Goal: Contribute content: Add original content to the website for others to see

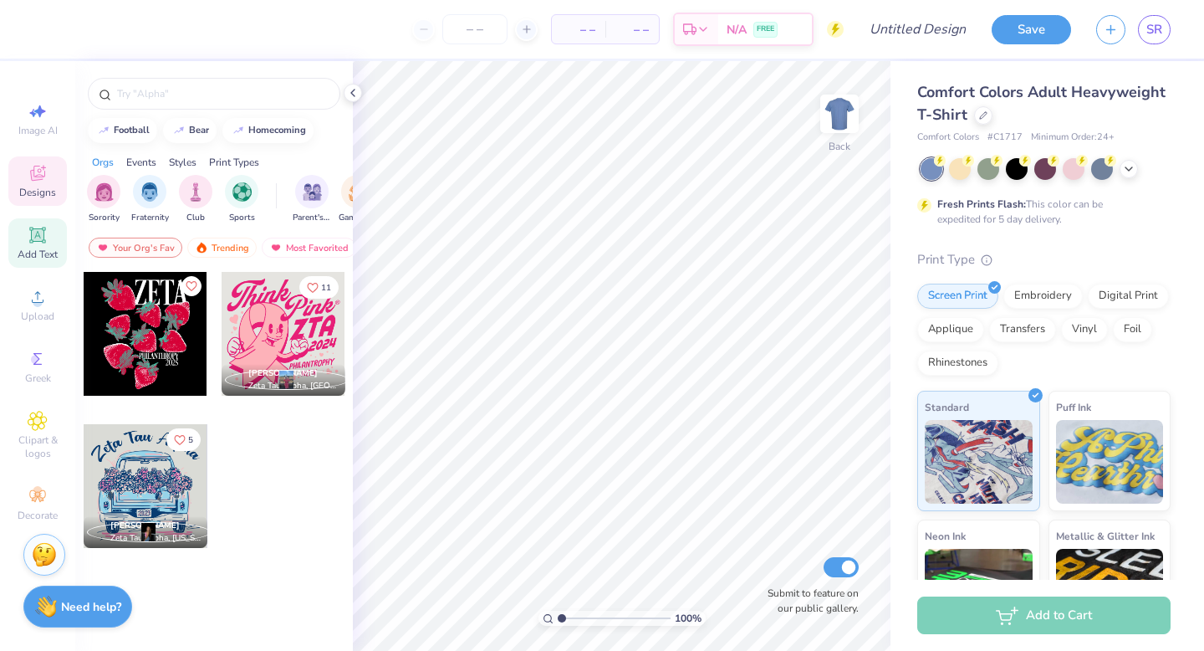
click at [25, 238] on div "Add Text" at bounding box center [37, 242] width 59 height 49
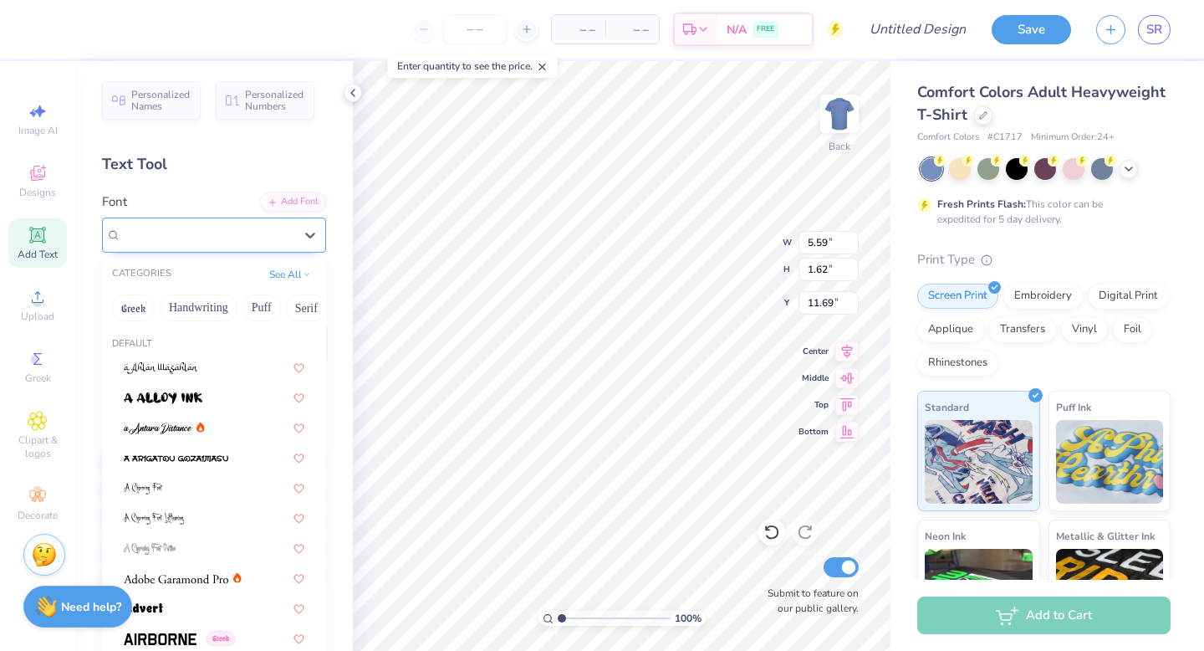
click at [256, 233] on div "Super Dream" at bounding box center [208, 235] width 176 height 26
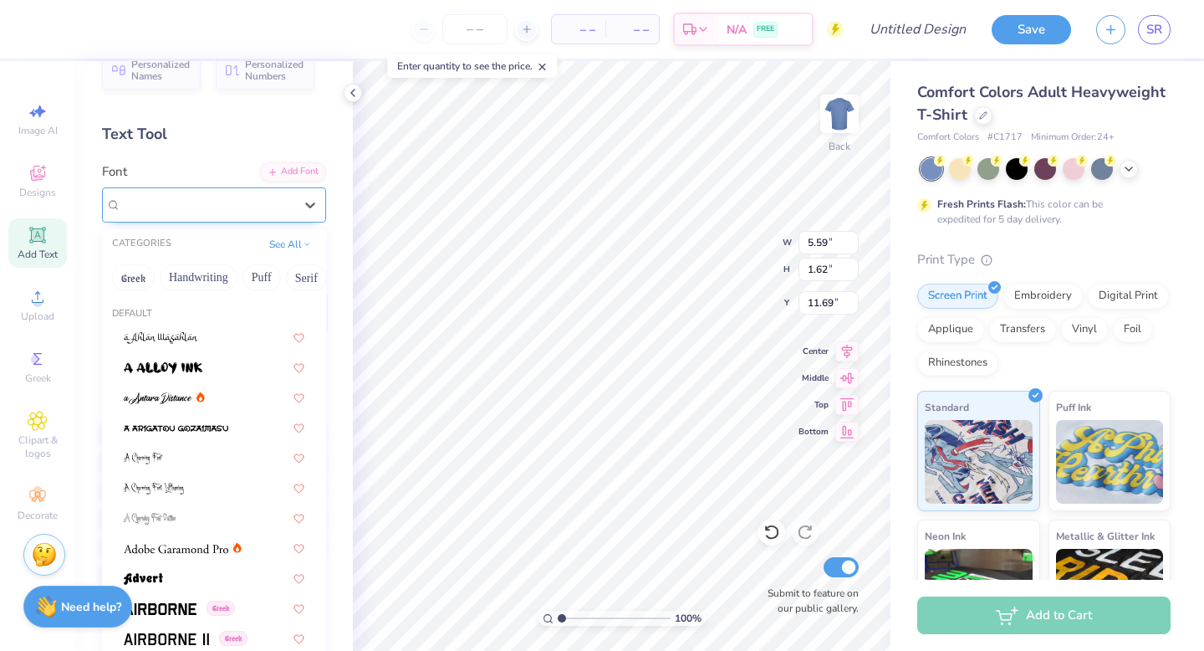
scroll to position [31, 0]
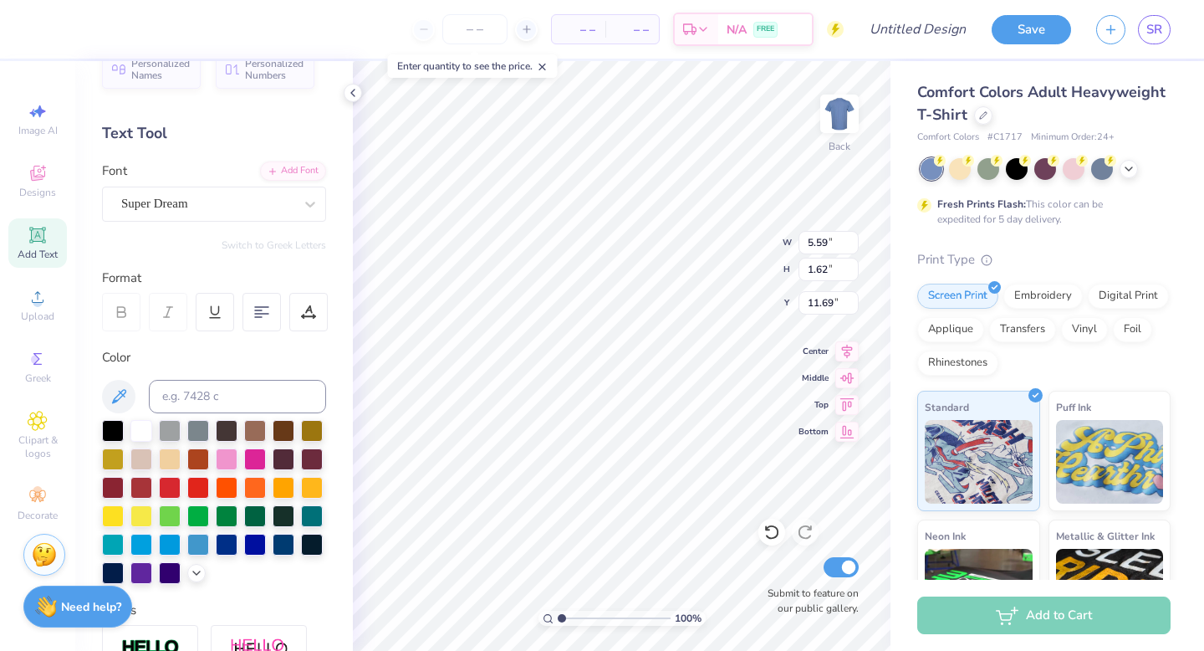
click at [292, 158] on div "Personalized Names Personalized Numbers Text Tool Add Font Font Super Dream Swi…" at bounding box center [214, 356] width 278 height 590
click at [292, 172] on div "Add Font" at bounding box center [293, 169] width 66 height 19
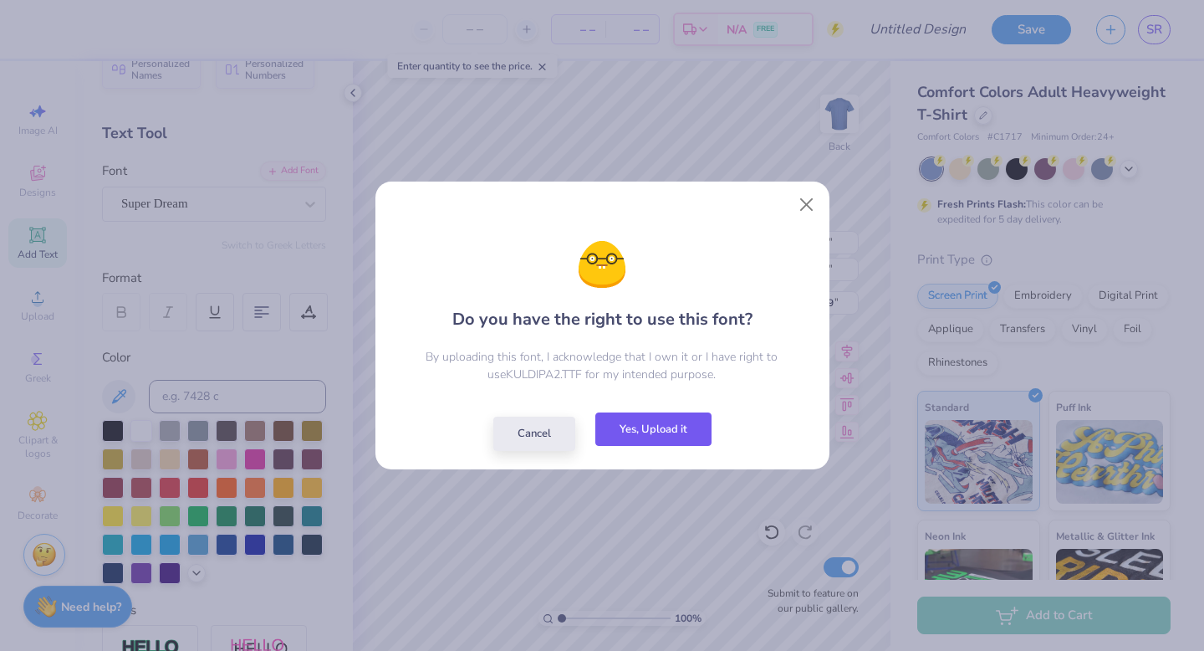
click at [621, 438] on button "Yes, Upload it" at bounding box center [654, 429] width 116 height 34
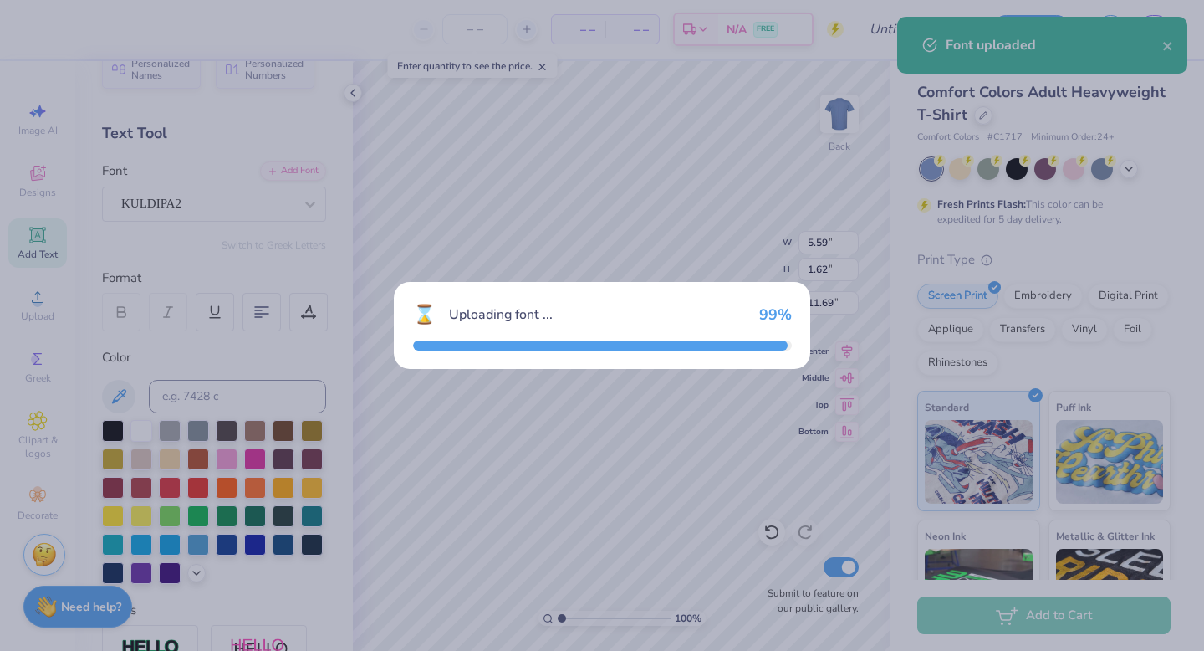
type input "5.78"
type input "1.53"
type input "11.73"
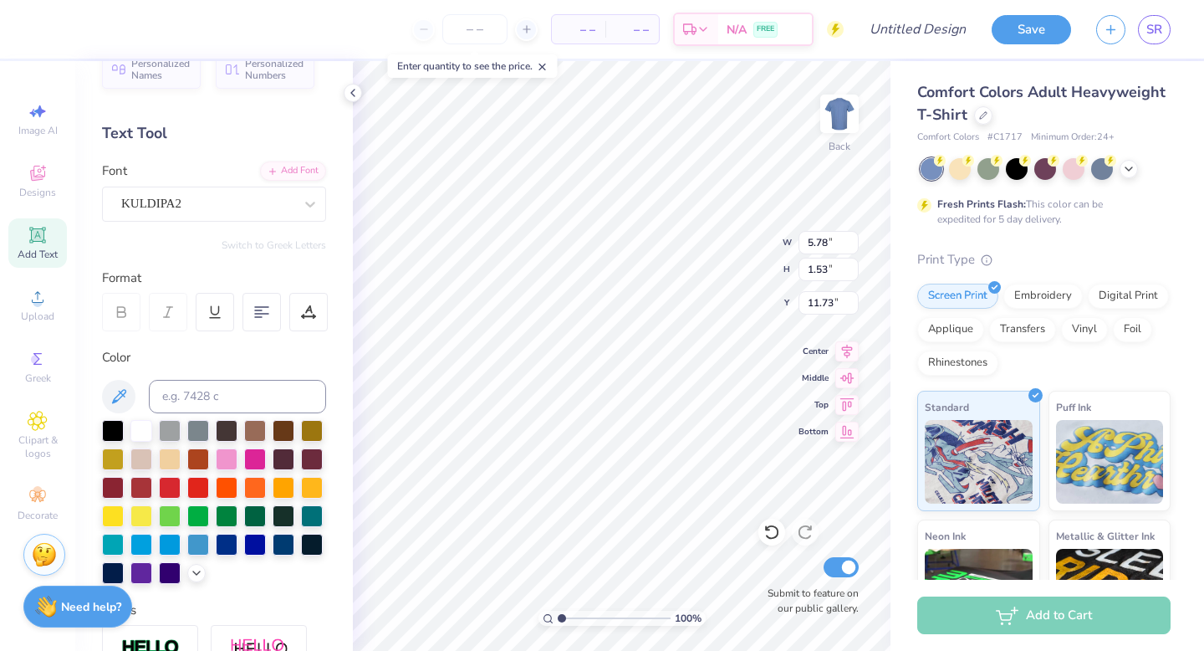
scroll to position [1, 2]
type textarea "ZETA & Co. est 1898"
click at [851, 379] on icon at bounding box center [848, 376] width 14 height 11
type input "11.76"
type input "4.39"
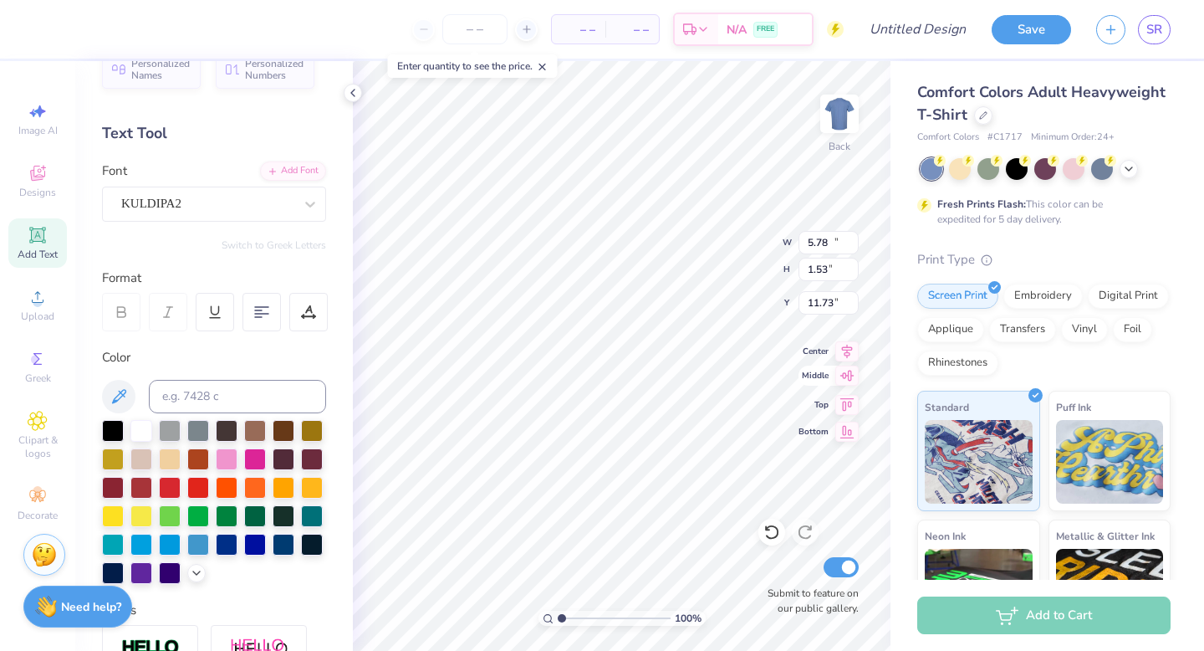
type input "10.30"
click at [851, 379] on icon at bounding box center [848, 376] width 14 height 11
click at [845, 359] on icon at bounding box center [847, 349] width 23 height 20
click at [847, 346] on icon at bounding box center [847, 349] width 23 height 20
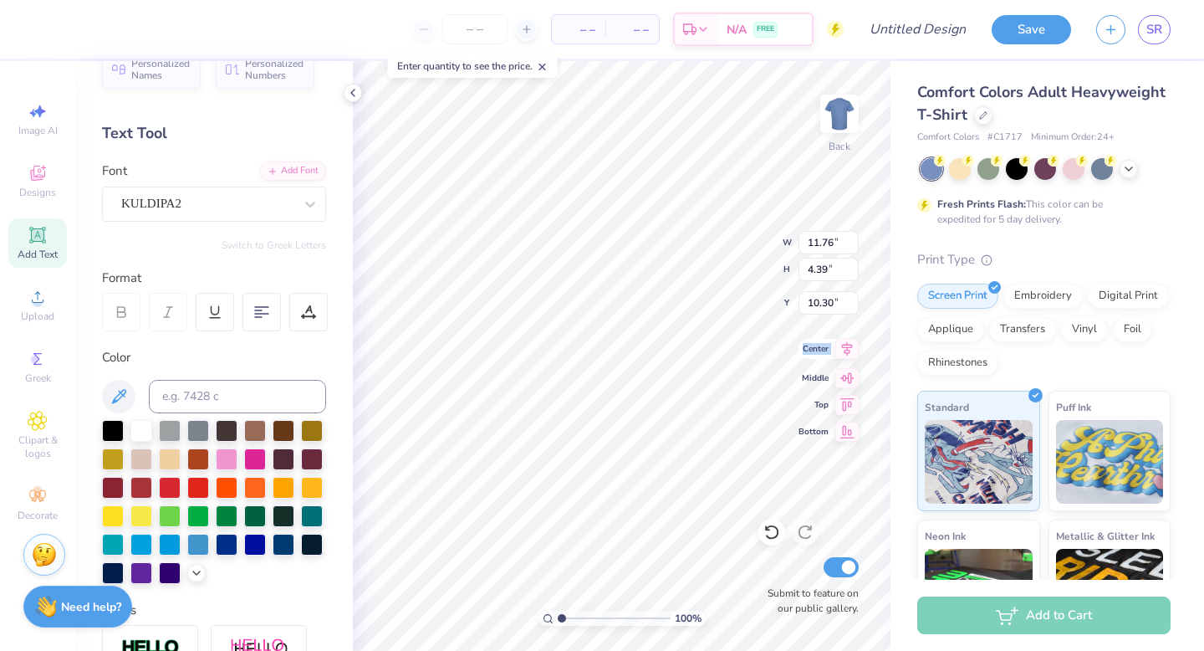
click at [847, 346] on icon at bounding box center [847, 349] width 23 height 20
click at [846, 359] on div "100 % Back W 11.76 11.76 " H 4.39 4.39 " Y 10.30 10.30 " Center Middle Top Bott…" at bounding box center [622, 356] width 538 height 590
click at [848, 434] on icon at bounding box center [847, 429] width 23 height 20
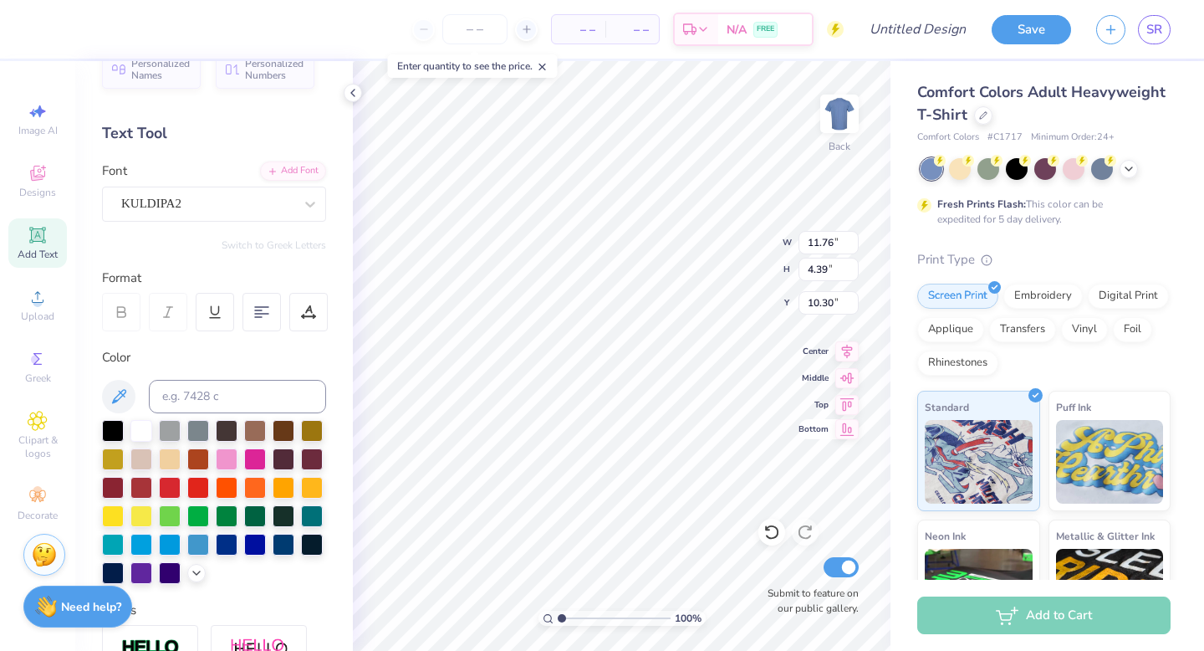
type input "20.11"
click at [844, 348] on icon at bounding box center [847, 349] width 23 height 20
click at [848, 348] on icon at bounding box center [847, 349] width 23 height 20
click at [844, 380] on icon at bounding box center [847, 376] width 23 height 20
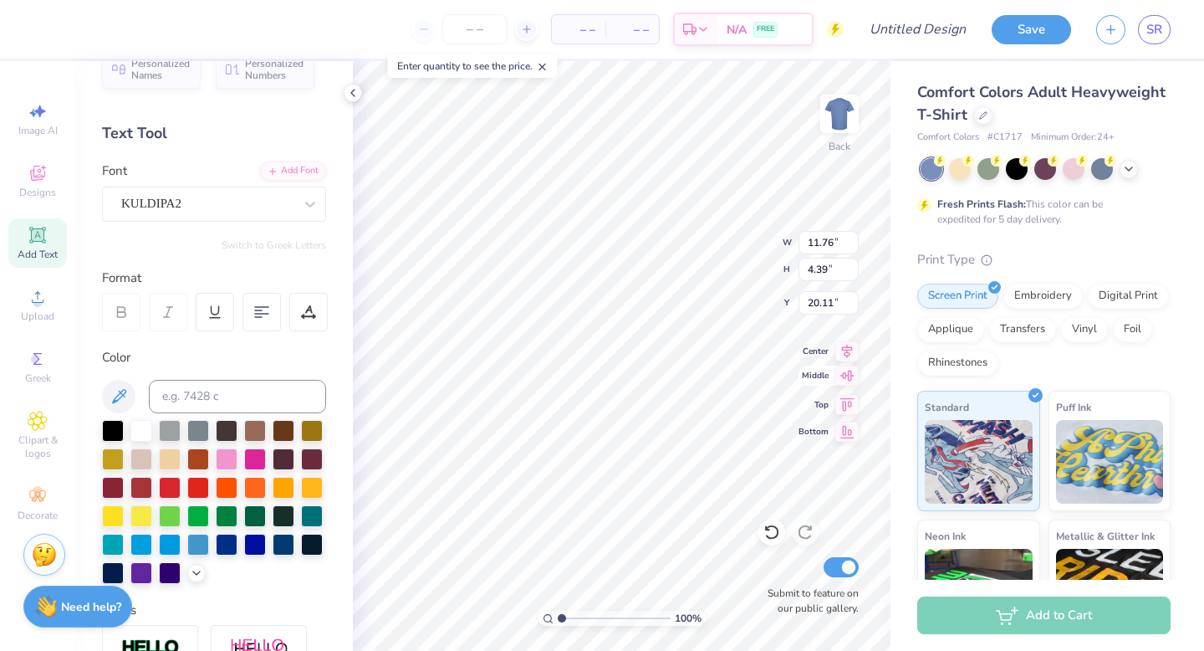
type input "10.30"
click at [846, 398] on icon at bounding box center [847, 402] width 23 height 20
click at [849, 371] on icon at bounding box center [848, 376] width 14 height 11
type input "6.05"
click at [262, 304] on div at bounding box center [262, 312] width 38 height 38
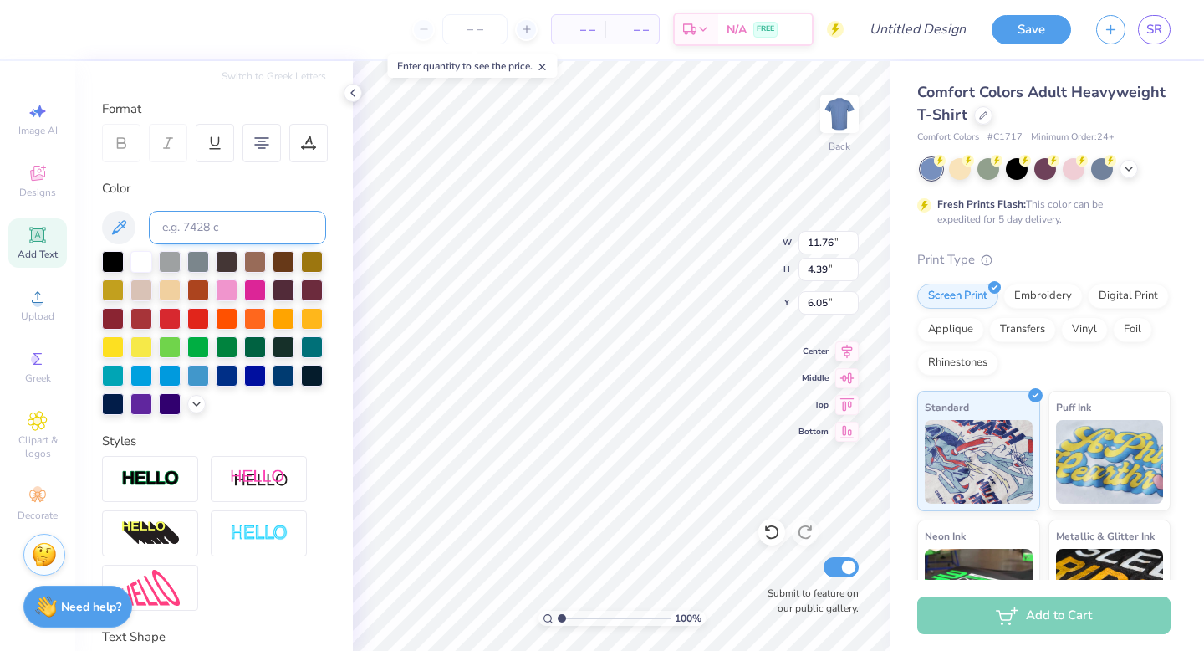
scroll to position [0, 0]
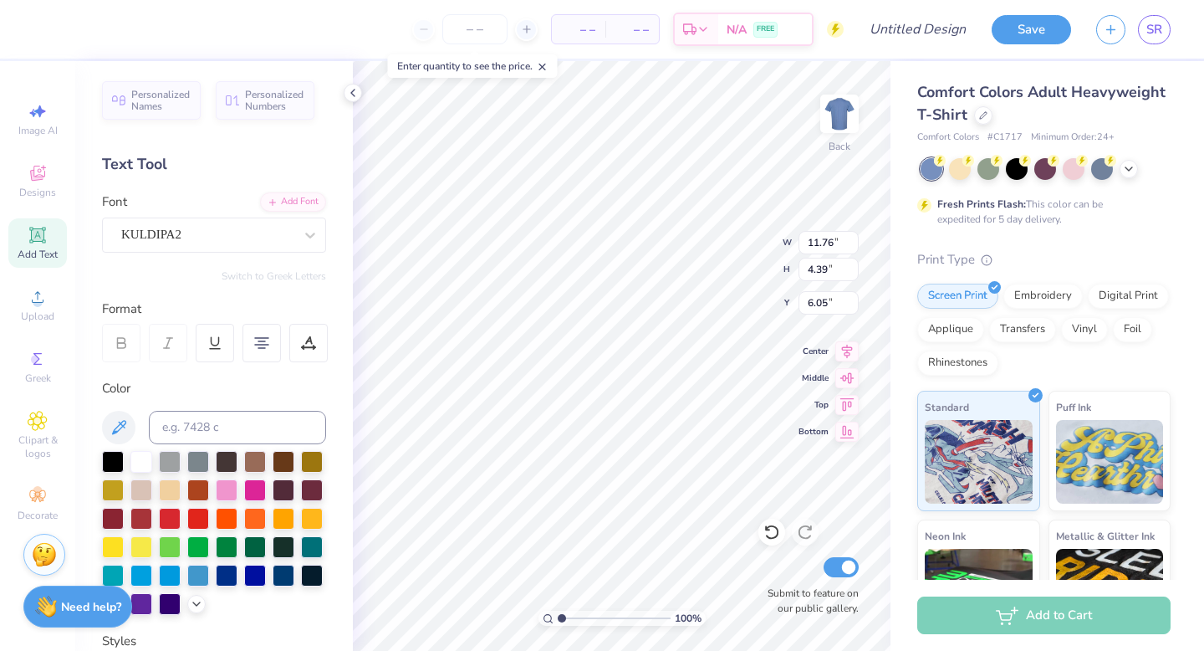
type input "8.22"
type input "3.07"
type input "5.27"
click at [352, 435] on div "Personalized Names Personalized Numbers Text Tool Add Font Font KULDIPA2 Switch…" at bounding box center [214, 356] width 278 height 590
type textarea "ZETA & Co."
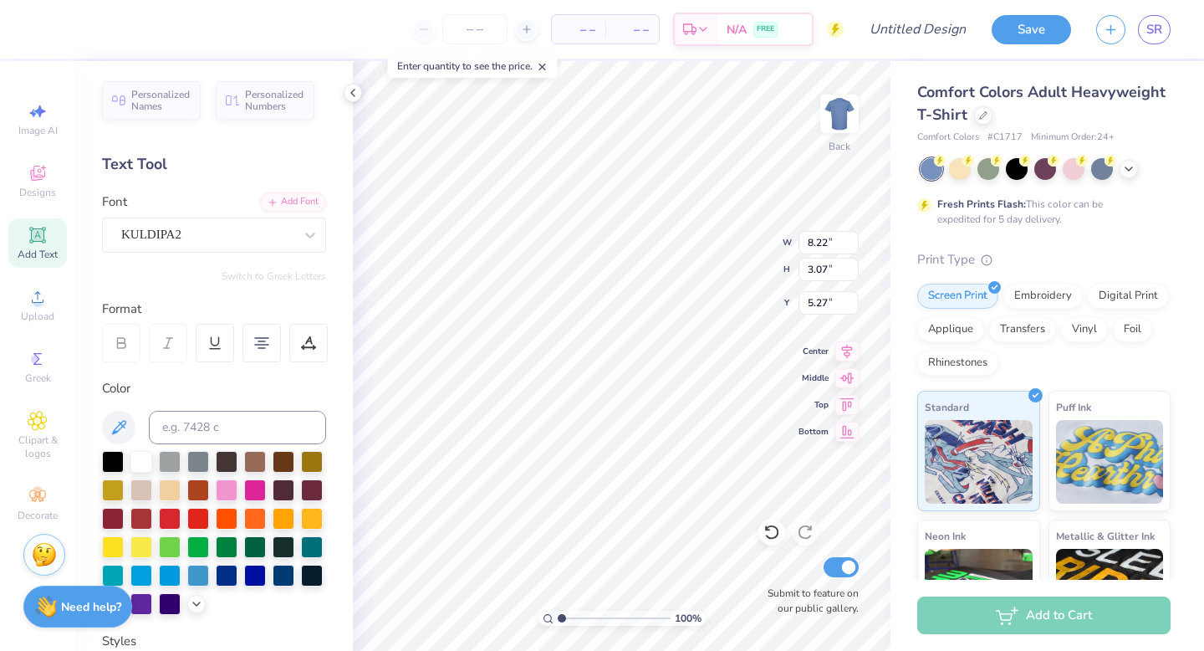
scroll to position [1, 0]
type input "5.00"
click at [286, 194] on div "Add Font" at bounding box center [293, 200] width 66 height 19
click at [37, 248] on span "Add Text" at bounding box center [38, 254] width 40 height 13
click at [192, 231] on div "Super Dream" at bounding box center [208, 235] width 176 height 26
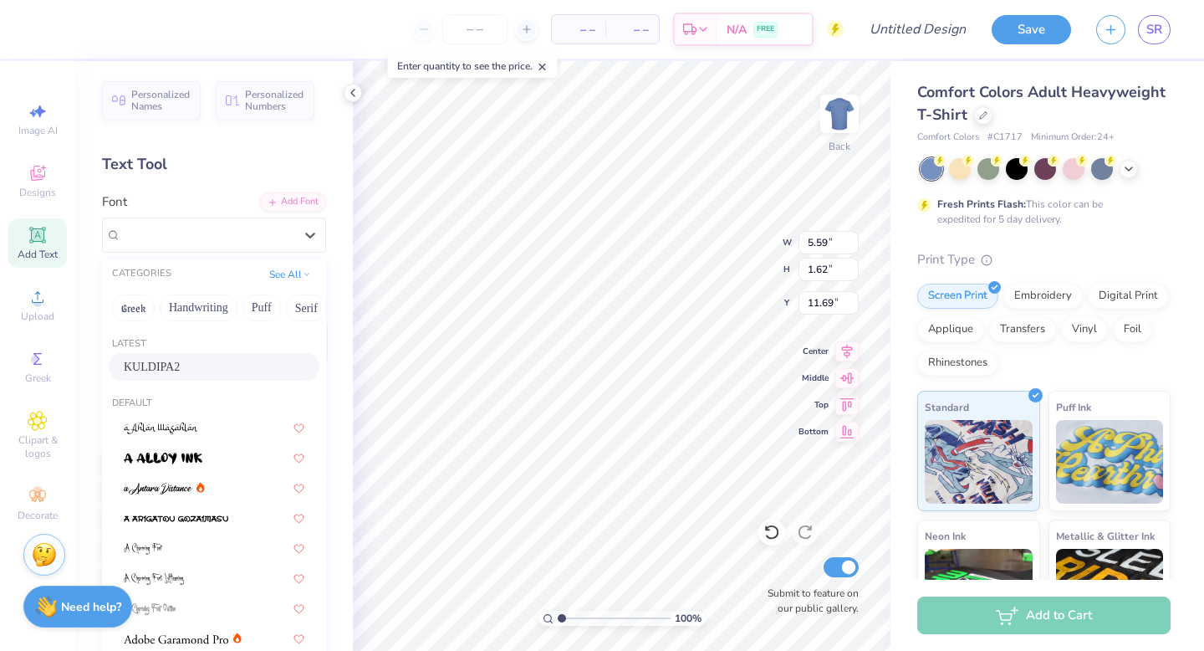
click at [187, 365] on div "KULDIPA2" at bounding box center [214, 367] width 181 height 18
type input "5.78"
type input "1.53"
type input "11.73"
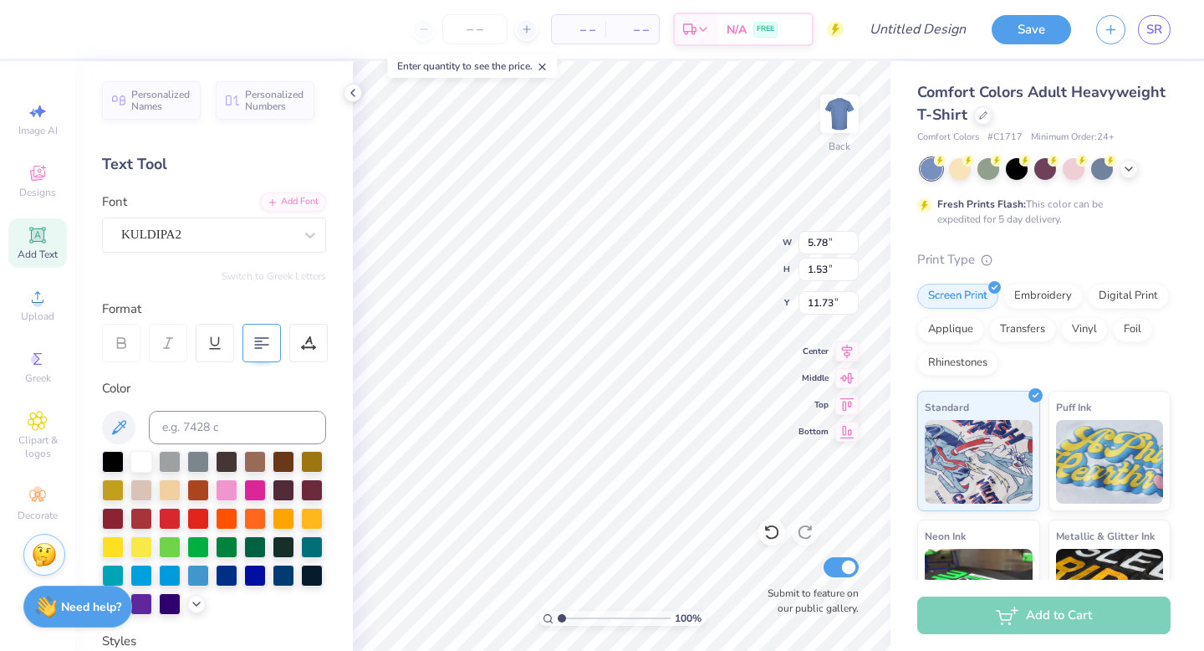
scroll to position [0, 0]
type textarea "est 1898"
type input "4.37"
type input "0.92"
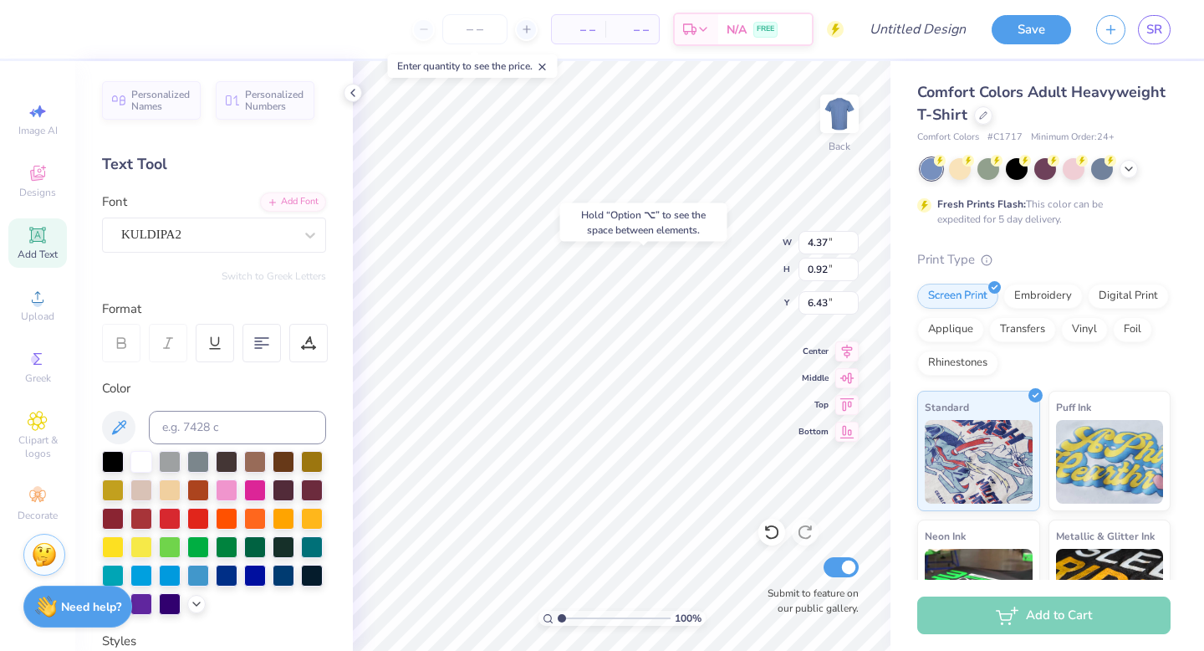
type input "6.43"
click at [979, 113] on icon at bounding box center [983, 114] width 8 height 8
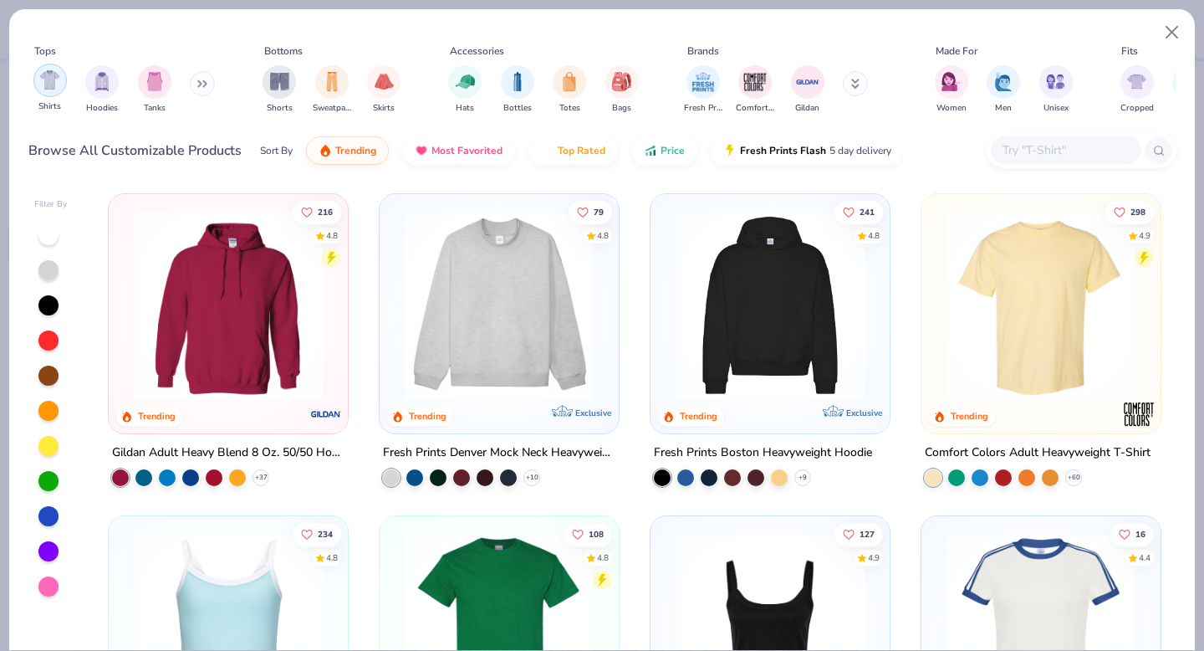
click at [49, 93] on div "filter for Shirts" at bounding box center [49, 80] width 33 height 33
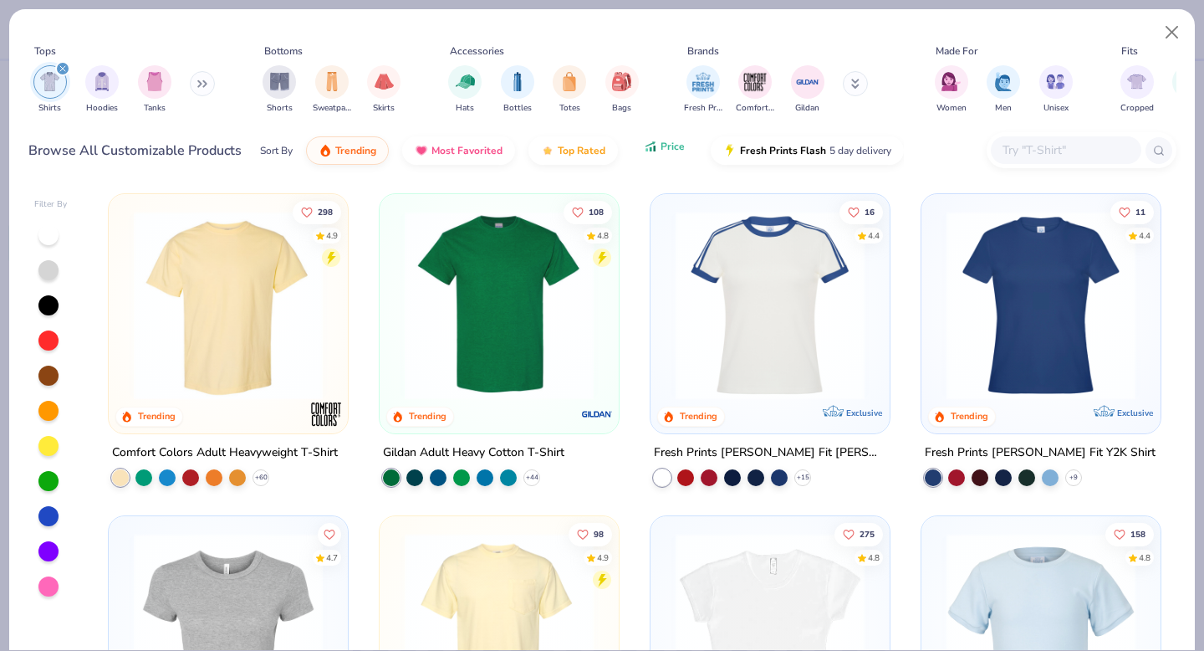
click at [675, 150] on span "Price" at bounding box center [673, 146] width 24 height 13
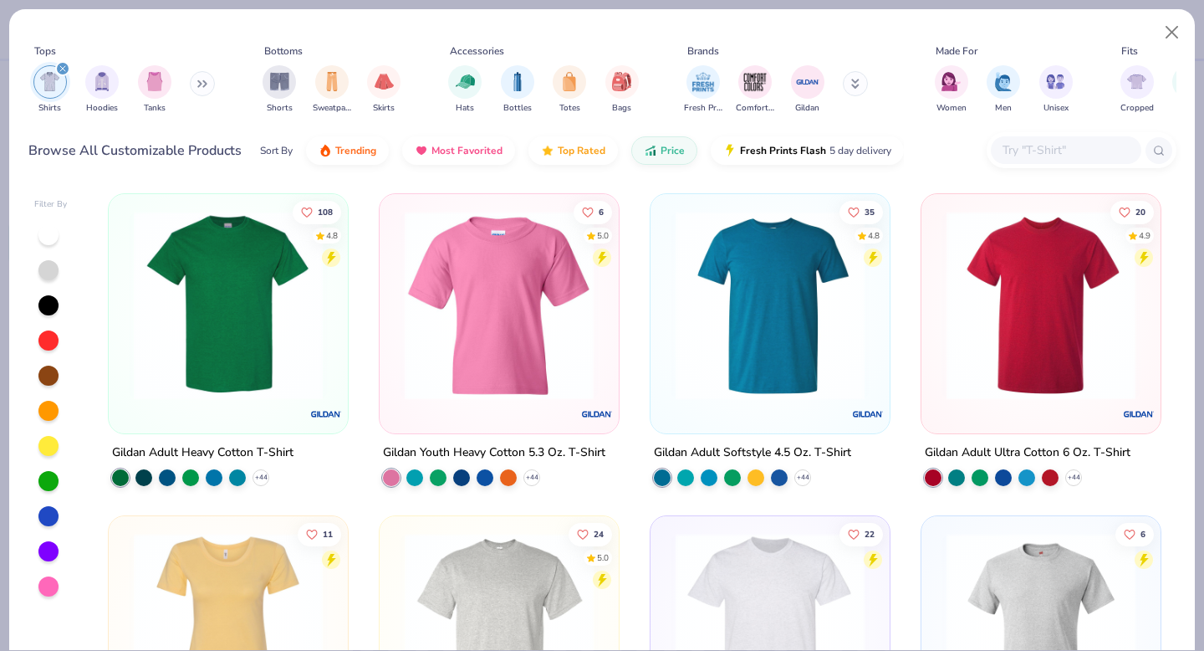
click at [251, 484] on div "108 4.8 Gildan Adult Heavy Cotton T-Shirt + 44" at bounding box center [228, 339] width 241 height 293
click at [265, 480] on icon at bounding box center [260, 477] width 13 height 13
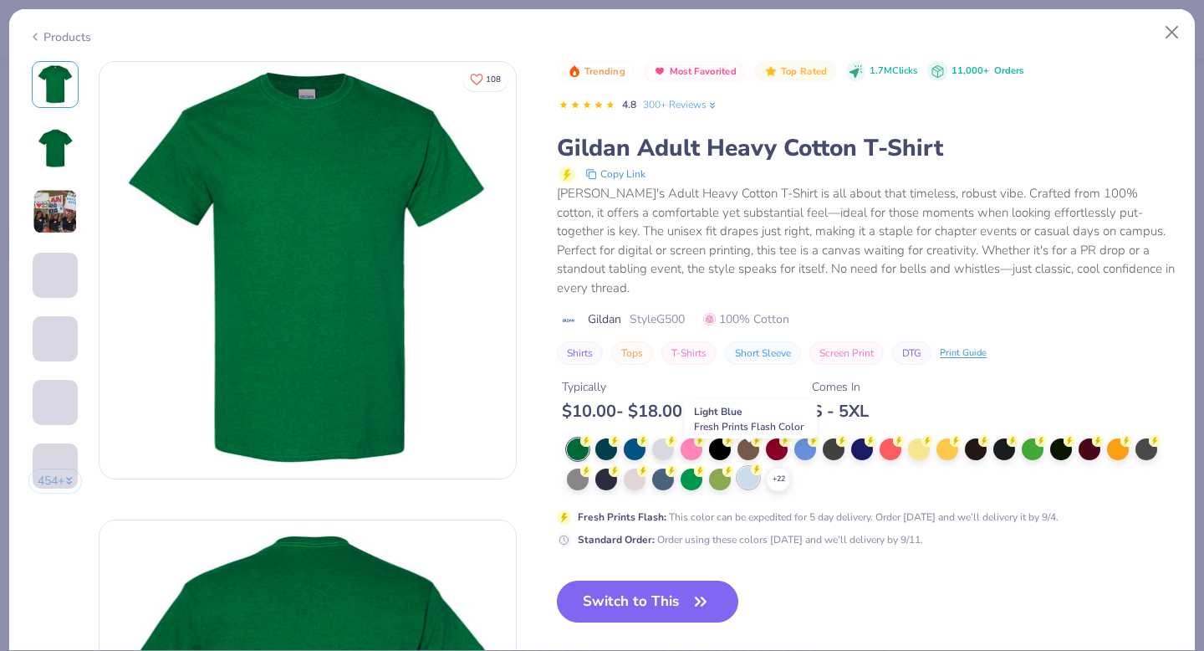
click at [592, 447] on circle at bounding box center [586, 441] width 12 height 12
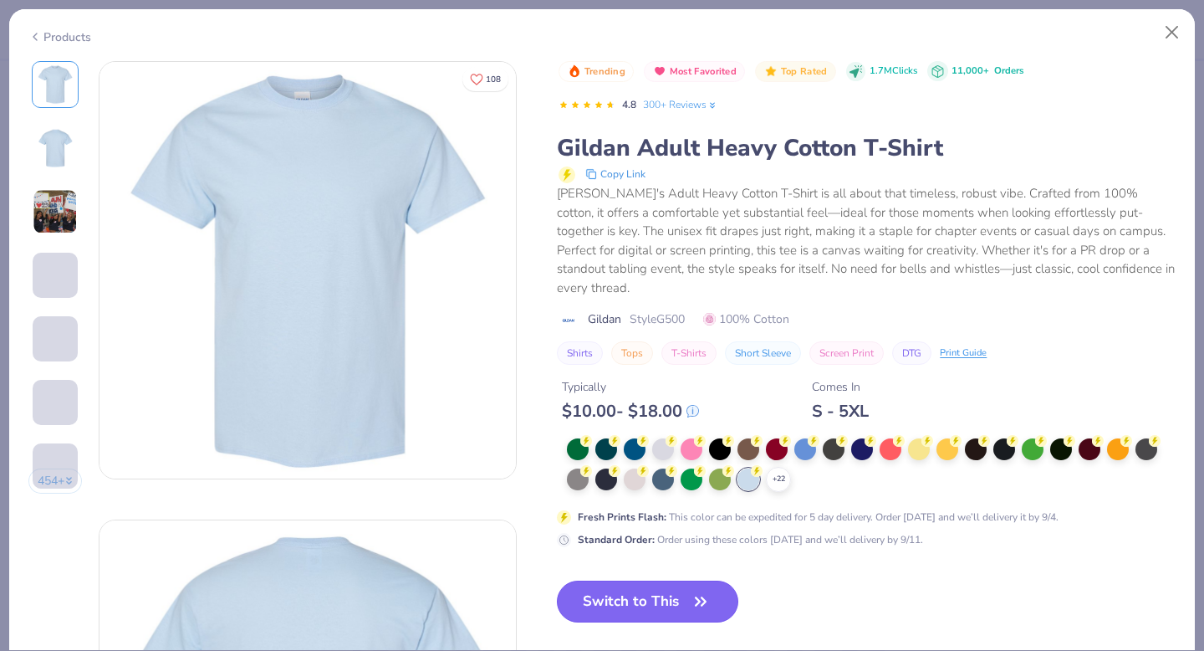
click at [655, 593] on button "Switch to This" at bounding box center [648, 601] width 182 height 42
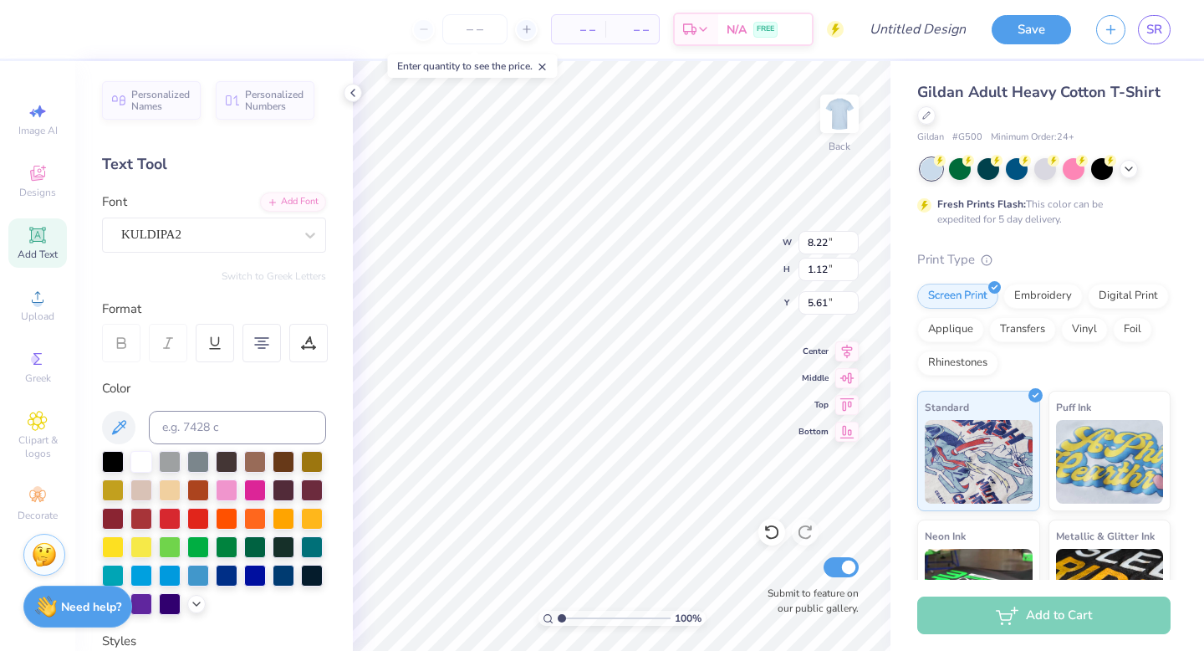
type input "5.60"
click at [1127, 166] on icon at bounding box center [1128, 167] width 13 height 13
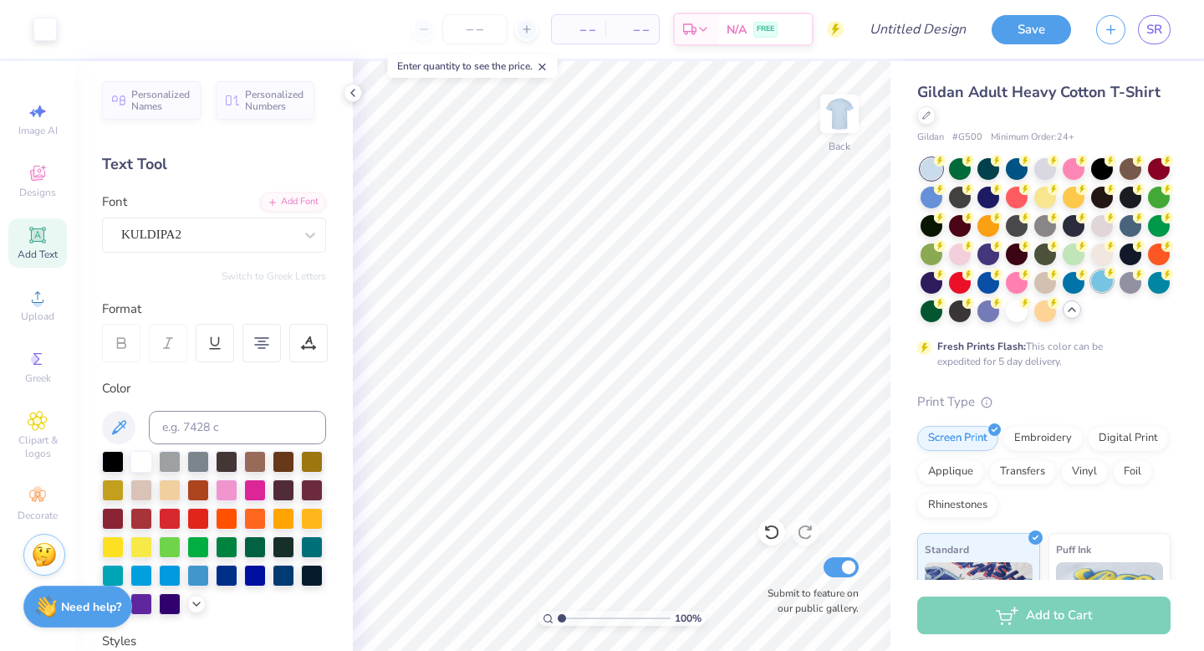
click at [1098, 283] on div at bounding box center [1103, 281] width 22 height 22
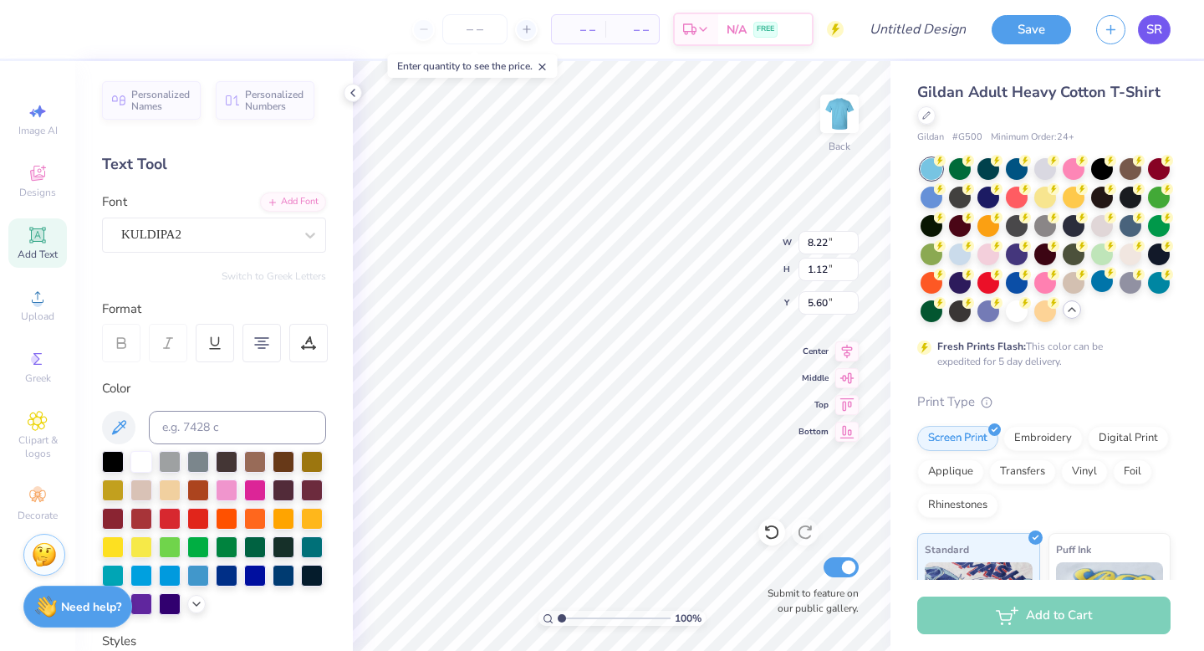
click at [1159, 25] on span "SR" at bounding box center [1155, 29] width 16 height 19
